Goal: Find specific page/section: Find specific page/section

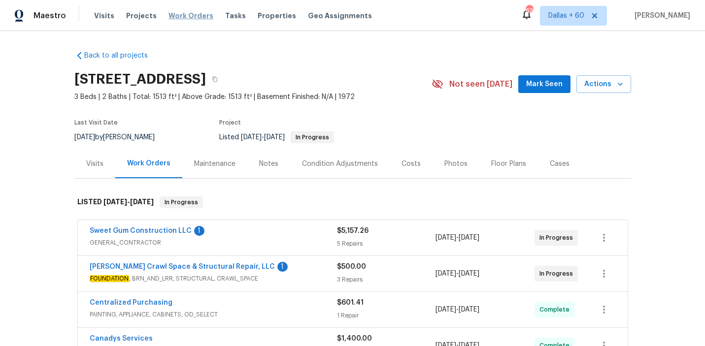
click at [189, 15] on span "Work Orders" at bounding box center [190, 16] width 45 height 10
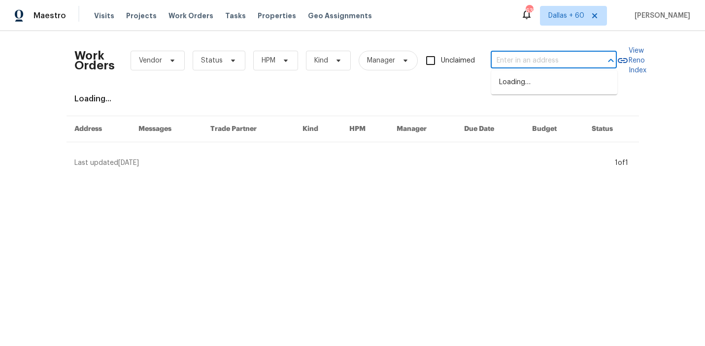
click at [531, 57] on input "text" at bounding box center [540, 60] width 99 height 15
paste input "[STREET_ADDRESS]"
type input "[STREET_ADDRESS]"
click at [539, 83] on li "[STREET_ADDRESS]" at bounding box center [554, 82] width 126 height 16
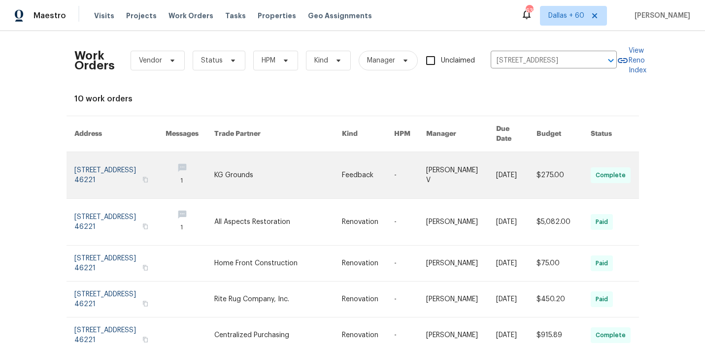
click at [335, 171] on link at bounding box center [278, 175] width 128 height 46
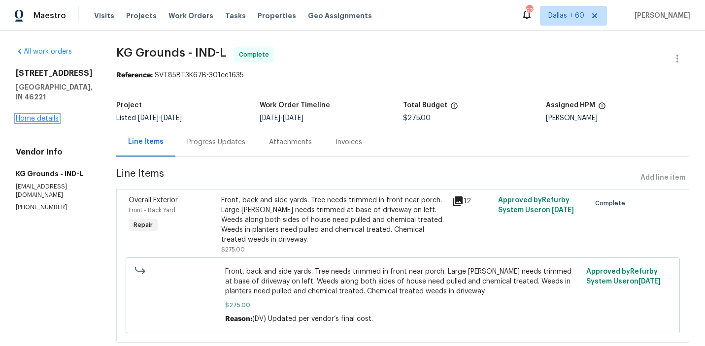
click at [36, 115] on link "Home details" at bounding box center [37, 118] width 43 height 7
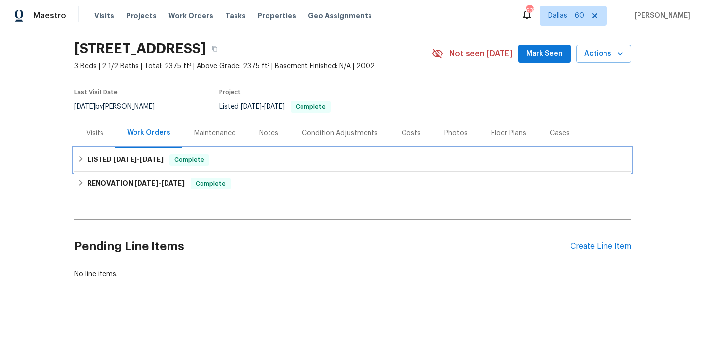
click at [293, 161] on div "LISTED [DATE] - [DATE] Complete" at bounding box center [352, 160] width 551 height 12
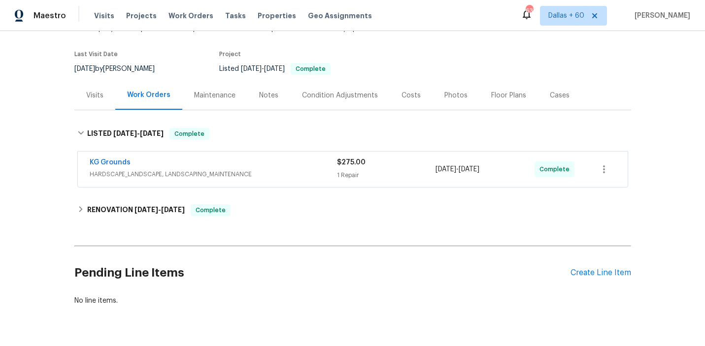
click at [293, 161] on div "KG Grounds" at bounding box center [213, 164] width 247 height 12
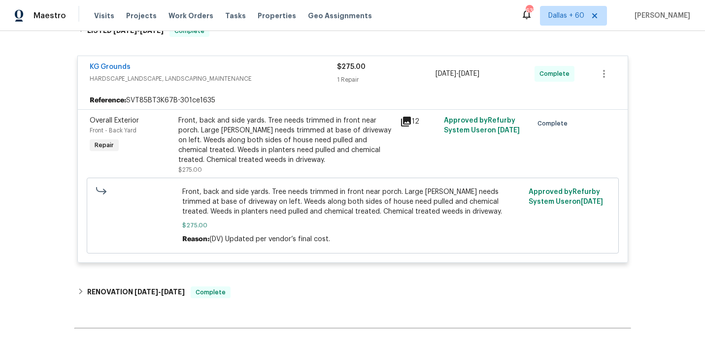
scroll to position [166, 0]
